Goal: Information Seeking & Learning: Check status

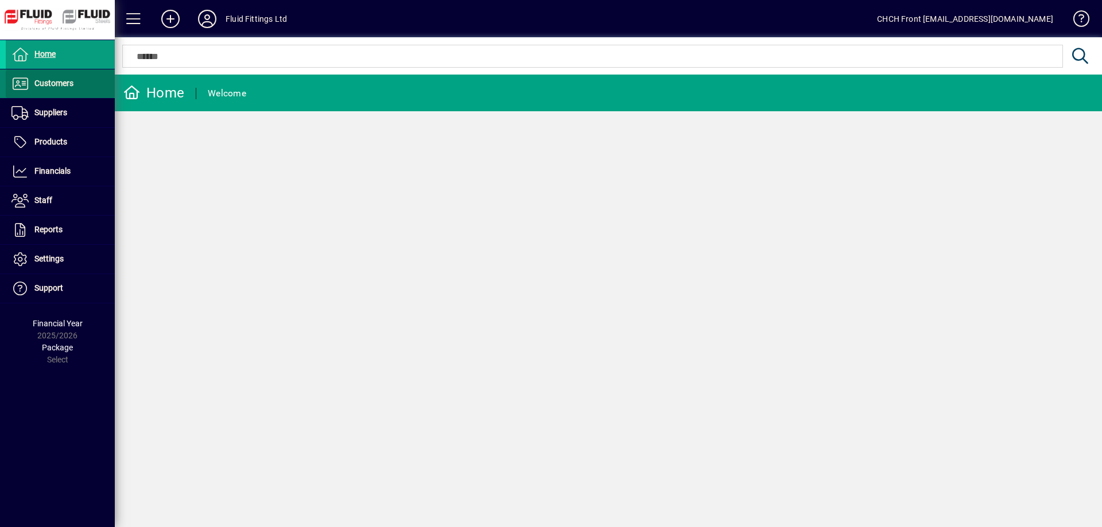
click at [86, 79] on span at bounding box center [60, 84] width 109 height 28
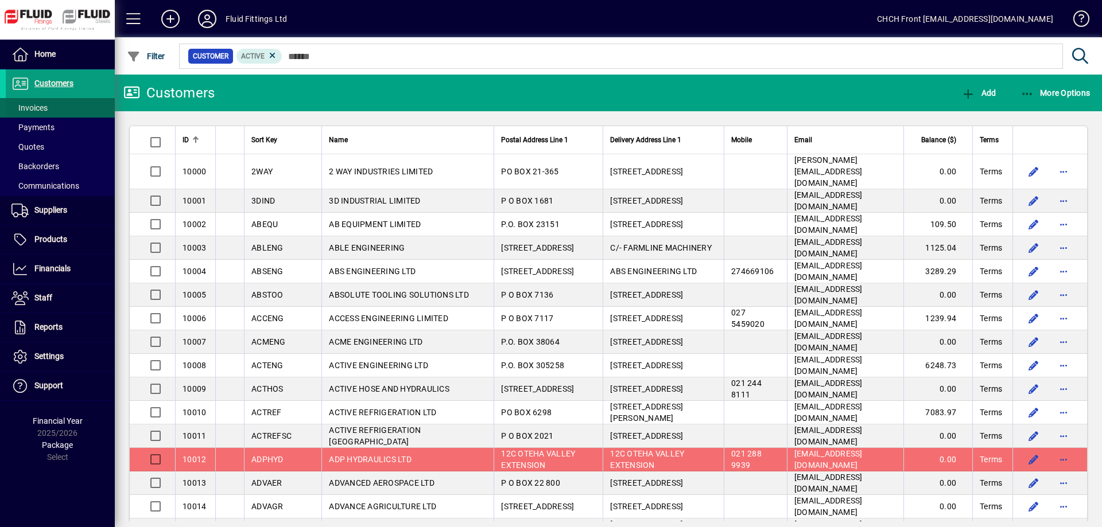
click at [94, 106] on span at bounding box center [60, 108] width 109 height 28
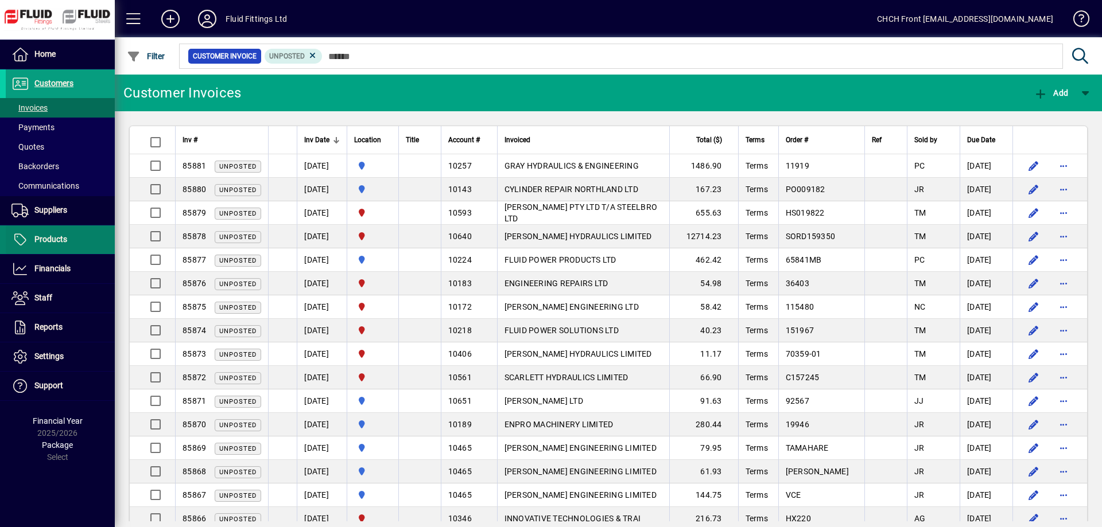
click at [70, 234] on span at bounding box center [60, 240] width 109 height 28
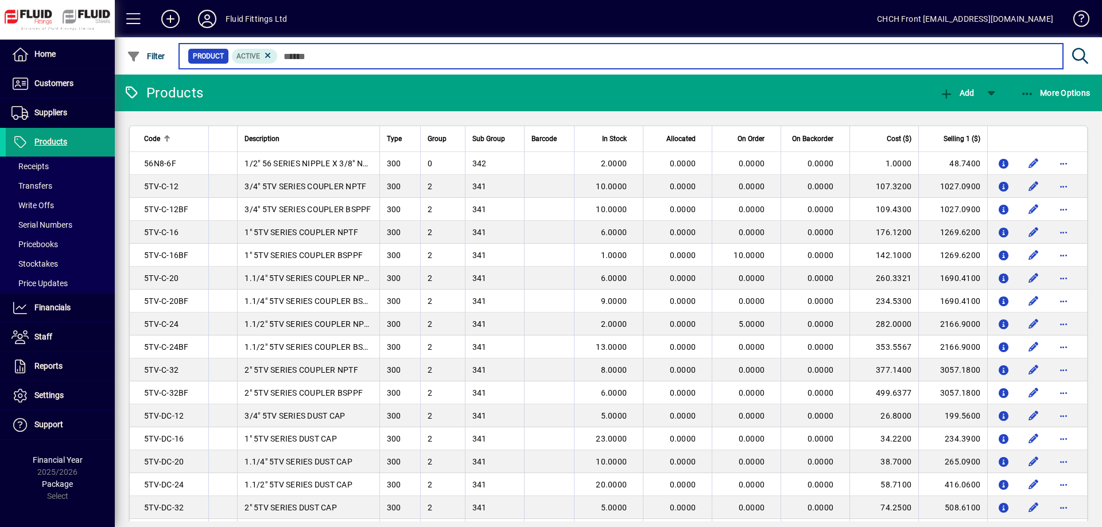
click at [370, 62] on input "text" at bounding box center [666, 56] width 776 height 16
click at [370, 61] on input "text" at bounding box center [666, 56] width 776 height 16
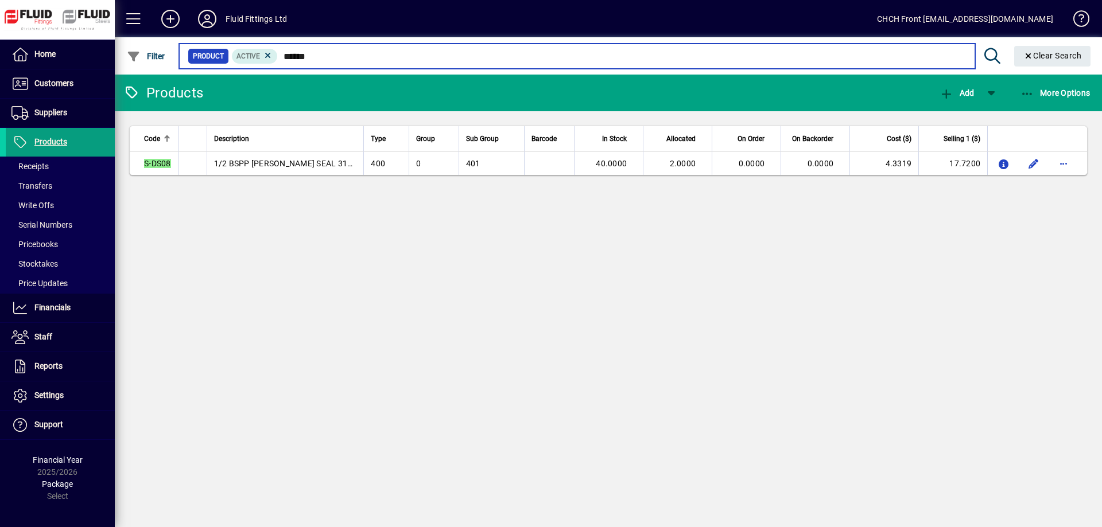
type input "******"
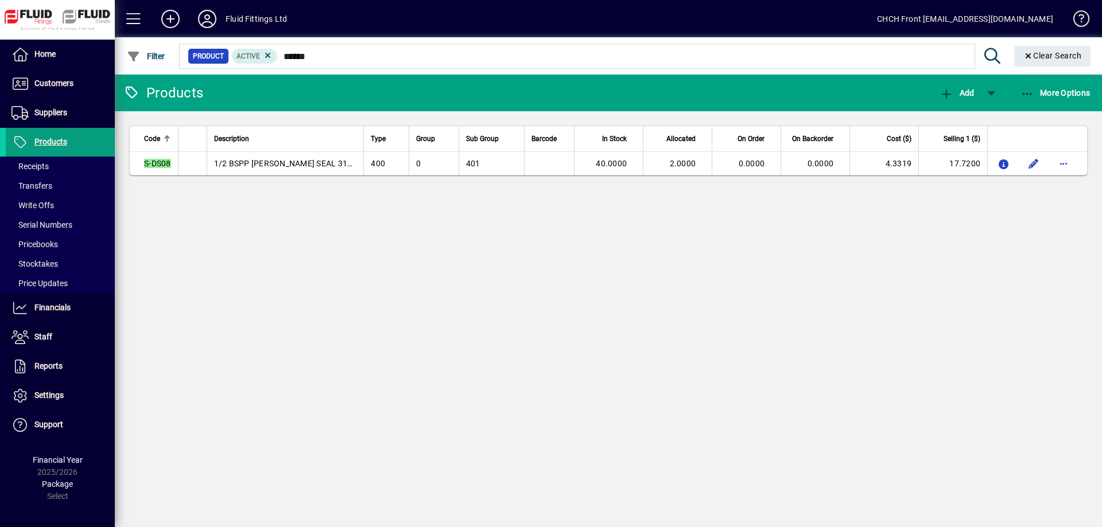
click at [524, 159] on td at bounding box center [549, 163] width 50 height 23
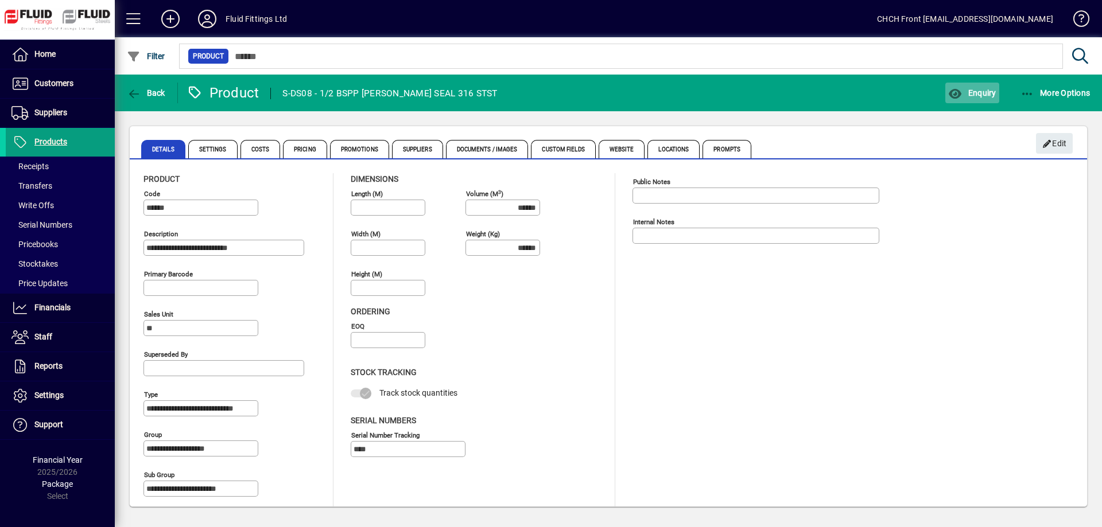
click at [945, 86] on span "button" at bounding box center [971, 93] width 53 height 28
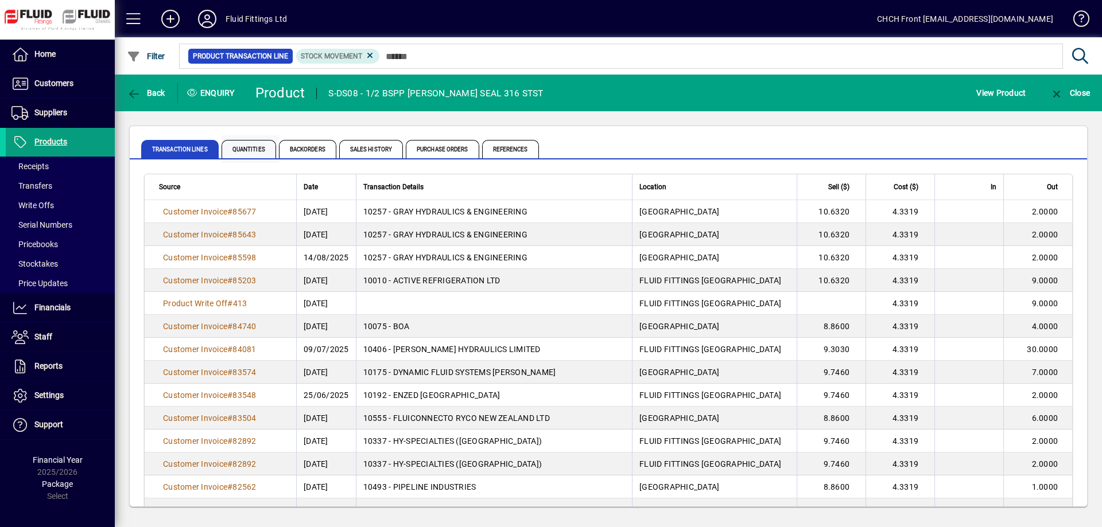
click at [267, 151] on span "Quantities" at bounding box center [249, 149] width 55 height 18
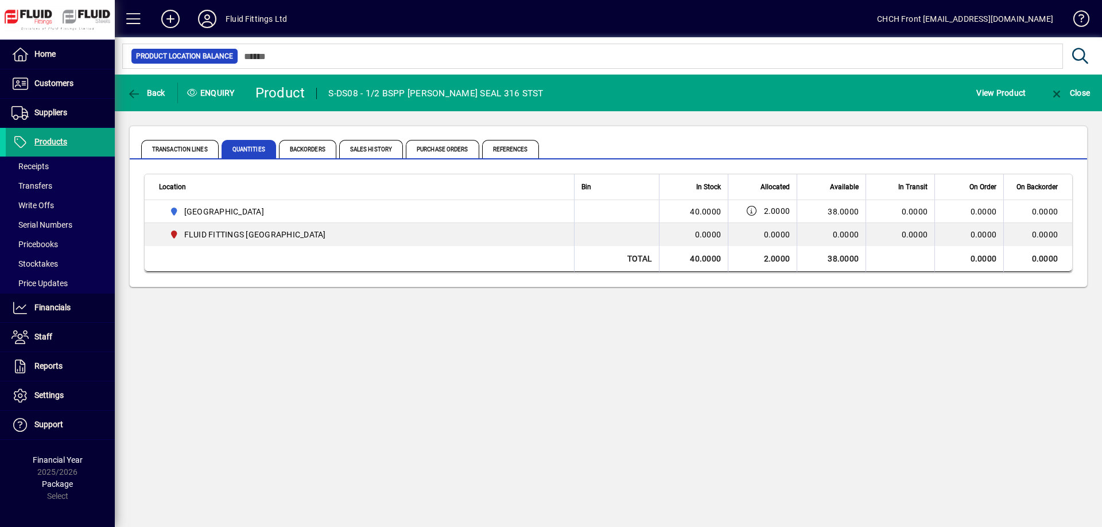
click at [359, 209] on span "[GEOGRAPHIC_DATA]" at bounding box center [363, 212] width 397 height 14
click at [777, 216] on span "2.0000" at bounding box center [777, 210] width 26 height 11
drag, startPoint x: 763, startPoint y: 207, endPoint x: 781, endPoint y: 212, distance: 19.1
click at [781, 212] on span "2.0000" at bounding box center [766, 210] width 47 height 11
click at [787, 217] on td "2.0000" at bounding box center [762, 211] width 69 height 23
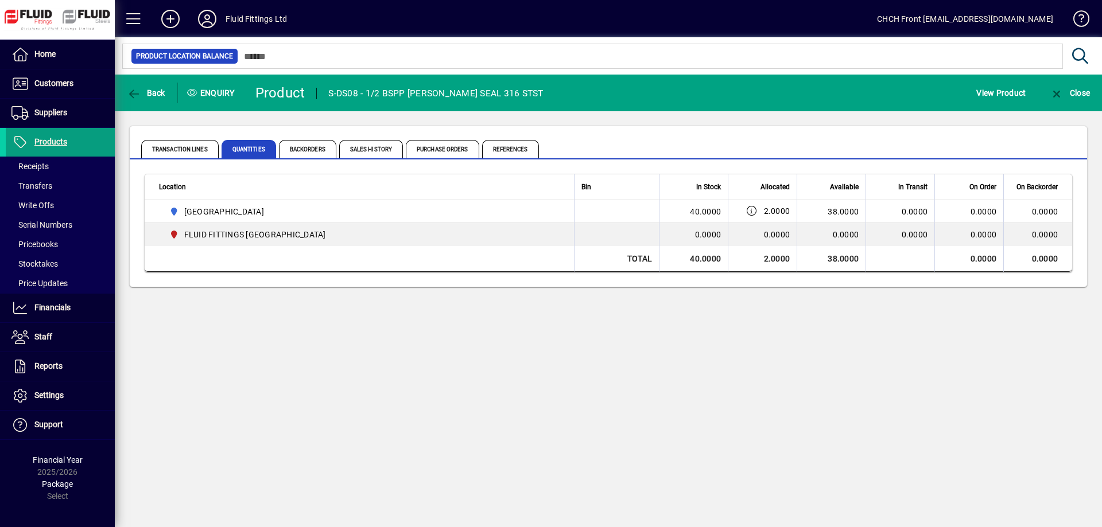
drag, startPoint x: 788, startPoint y: 210, endPoint x: 692, endPoint y: 209, distance: 96.4
click at [692, 209] on tr "AUCKLAND 40.0000 2.0000 38.0000 0.0000 0.0000 0.0000" at bounding box center [608, 211] width 927 height 23
click at [690, 229] on td "0.0000" at bounding box center [693, 234] width 69 height 23
drag, startPoint x: 680, startPoint y: 209, endPoint x: 1062, endPoint y: 229, distance: 382.2
click at [1062, 229] on tbody "AUCKLAND 40.0000 2.0000 38.0000 0.0000 0.0000 0.0000 FLUID FITTINGS [GEOGRAPHIC…" at bounding box center [608, 223] width 927 height 46
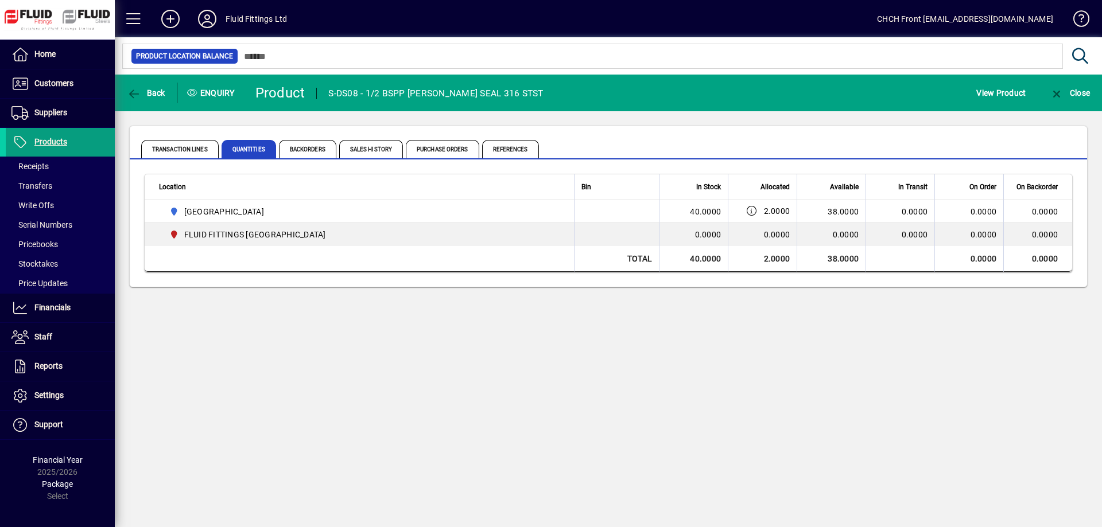
click at [1063, 231] on td "0.0000" at bounding box center [1037, 234] width 69 height 23
drag, startPoint x: 1055, startPoint y: 233, endPoint x: 854, endPoint y: 235, distance: 201.5
click at [888, 233] on tr "FLUID FITTINGS CHRISTCHURCH 0.0000 0.0000 0.0000 0.0000 0.0000 0.0000" at bounding box center [608, 234] width 927 height 23
click at [700, 235] on td "0.0000" at bounding box center [693, 234] width 69 height 23
